Goal: Task Accomplishment & Management: Use online tool/utility

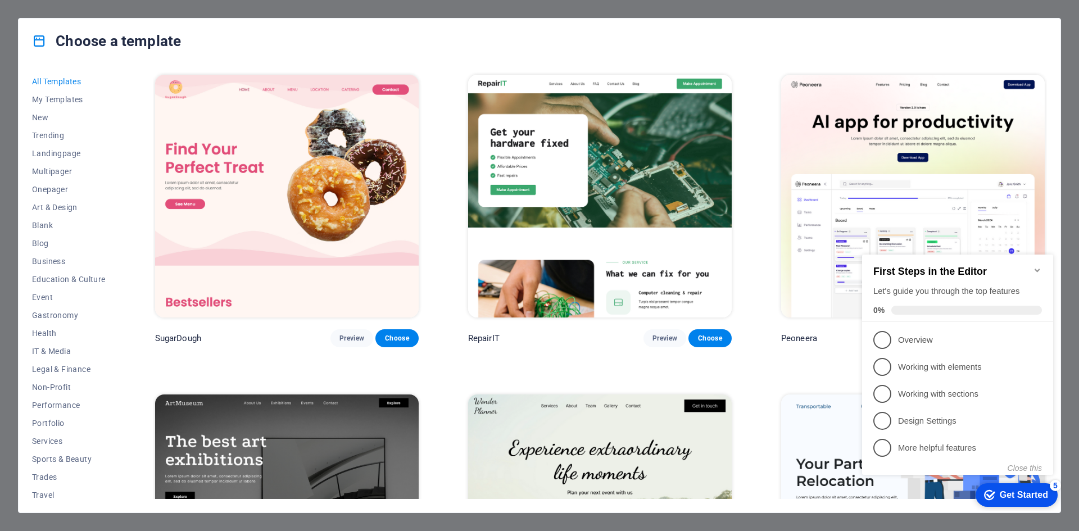
click at [378, 129] on img at bounding box center [287, 196] width 264 height 243
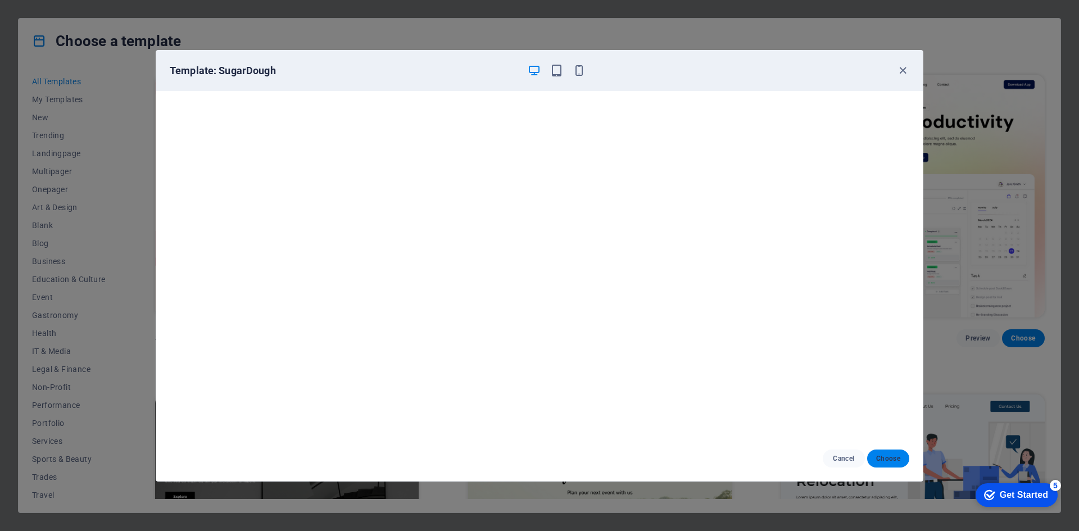
click at [889, 460] on span "Choose" at bounding box center [888, 458] width 24 height 9
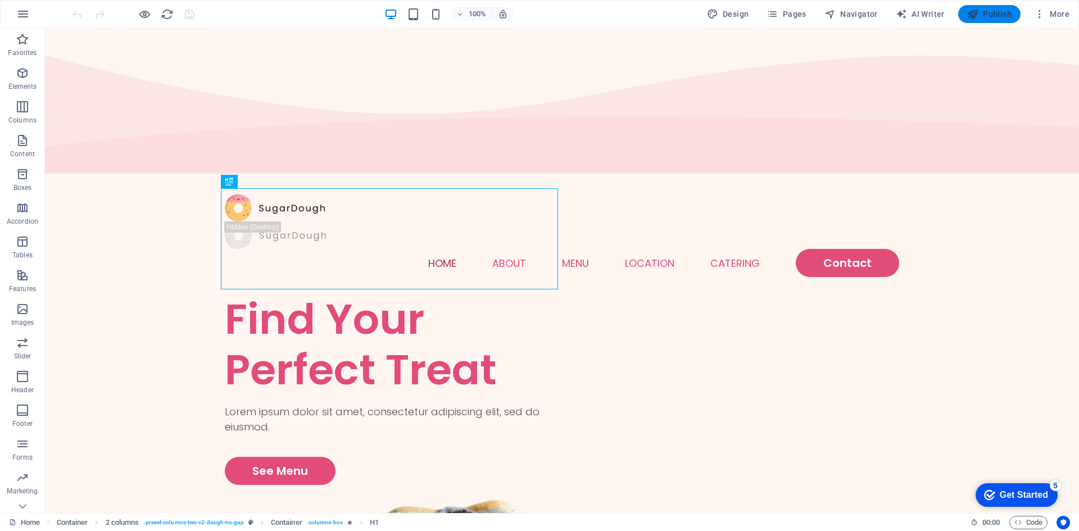
click at [983, 12] on span "Publish" at bounding box center [990, 13] width 44 height 11
